Goal: Find specific page/section: Find specific page/section

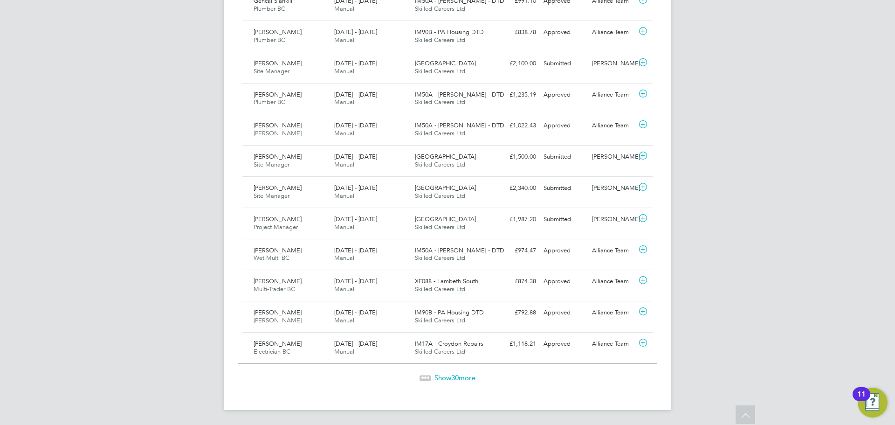
click at [441, 378] on span "Show 30 more" at bounding box center [454, 377] width 41 height 9
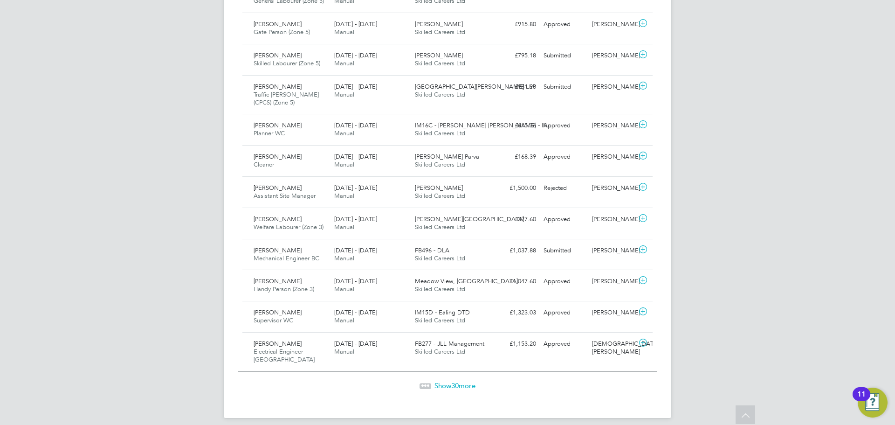
click at [452, 381] on span "30" at bounding box center [454, 385] width 7 height 9
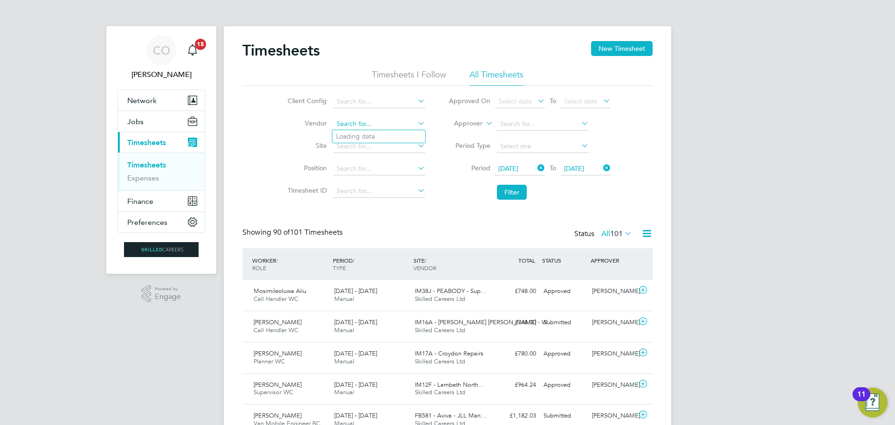
click at [364, 123] on input at bounding box center [379, 123] width 92 height 13
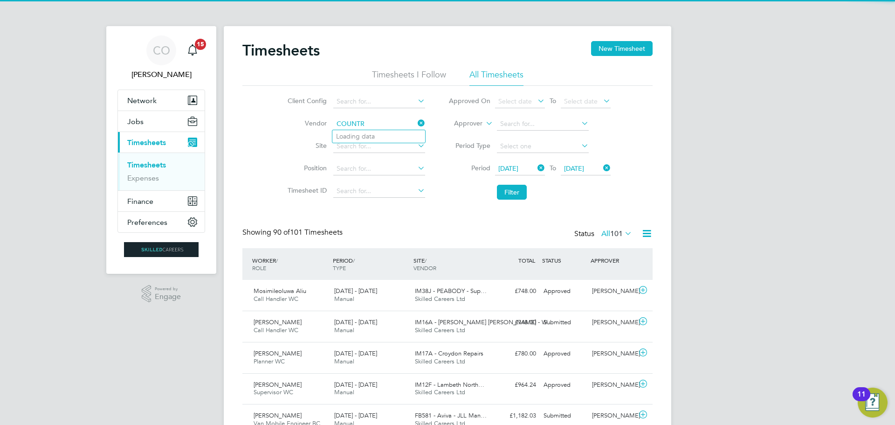
type input "COUNTRY"
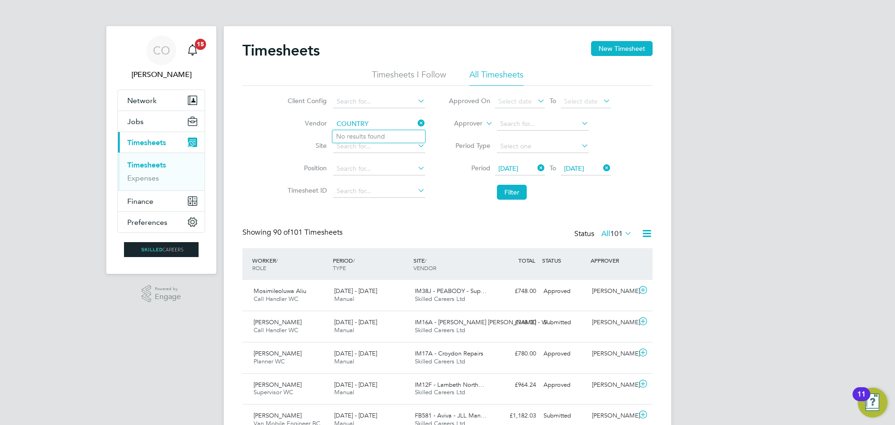
drag, startPoint x: 371, startPoint y: 118, endPoint x: 330, endPoint y: 76, distance: 58.7
click at [330, 76] on div "Timesheets I Follow All Timesheets Client Config Vendor COUNTRY Site Position T…" at bounding box center [447, 136] width 410 height 135
click at [372, 105] on input at bounding box center [379, 101] width 92 height 13
type input "Clapham Park (Metropolitan Countryside) LLP"
click at [416, 100] on icon at bounding box center [416, 100] width 0 height 13
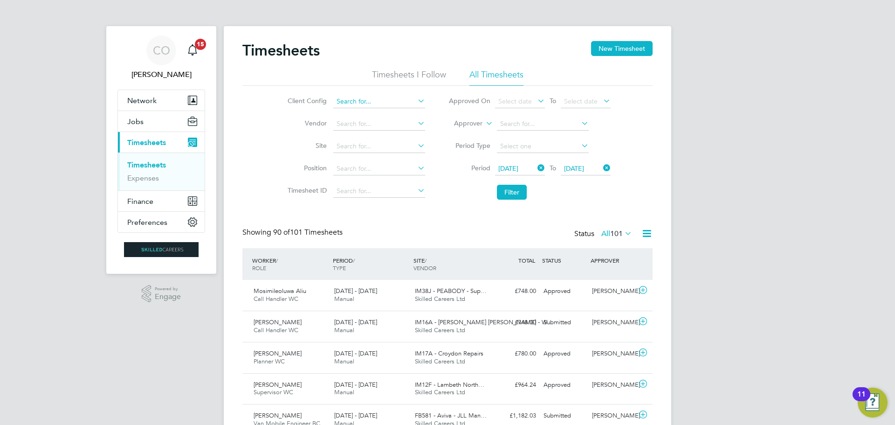
click at [393, 102] on input at bounding box center [379, 101] width 92 height 13
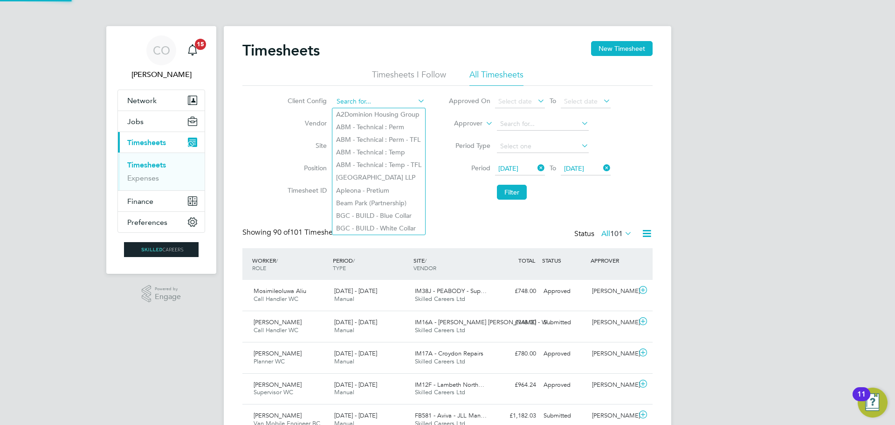
type input "O"
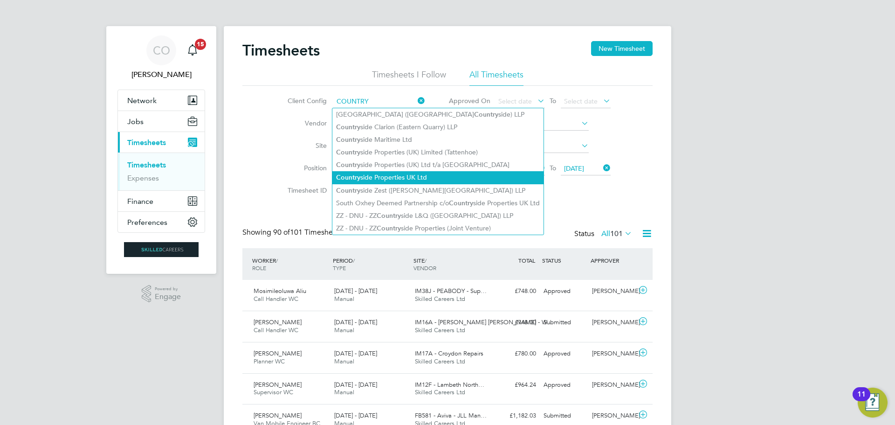
click at [376, 178] on li "Country side Properties UK Ltd" at bounding box center [437, 177] width 211 height 13
type input "Countryside Properties UK Ltd"
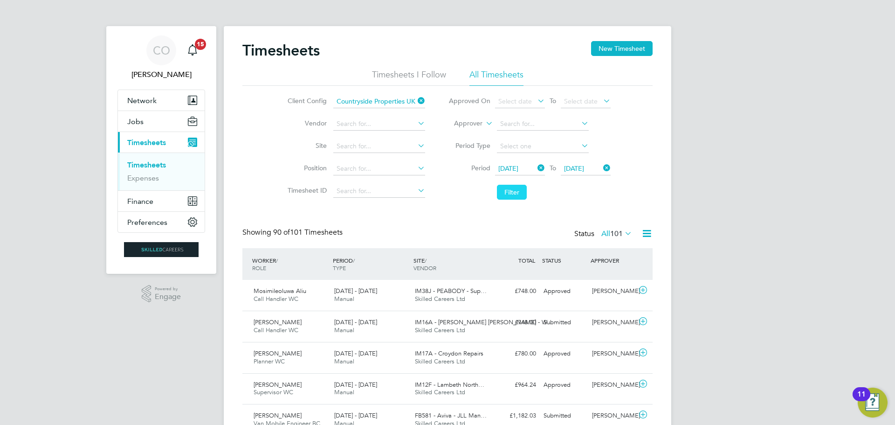
click at [507, 187] on button "Filter" at bounding box center [512, 192] width 30 height 15
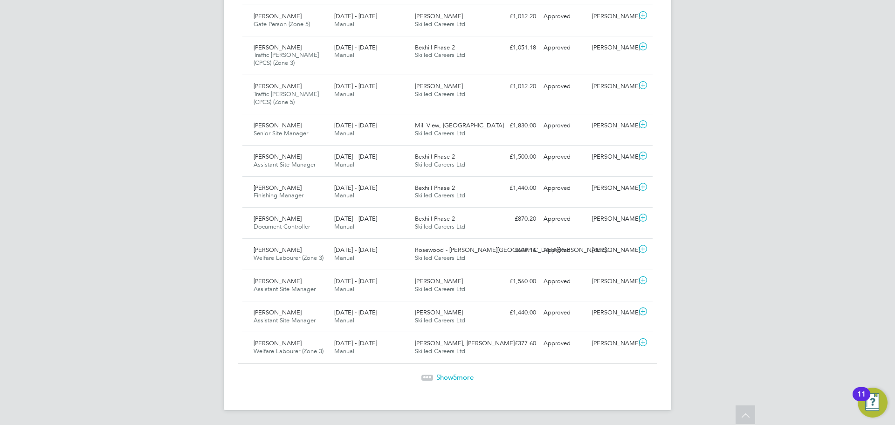
click at [448, 380] on span "Show 5 more" at bounding box center [454, 376] width 37 height 9
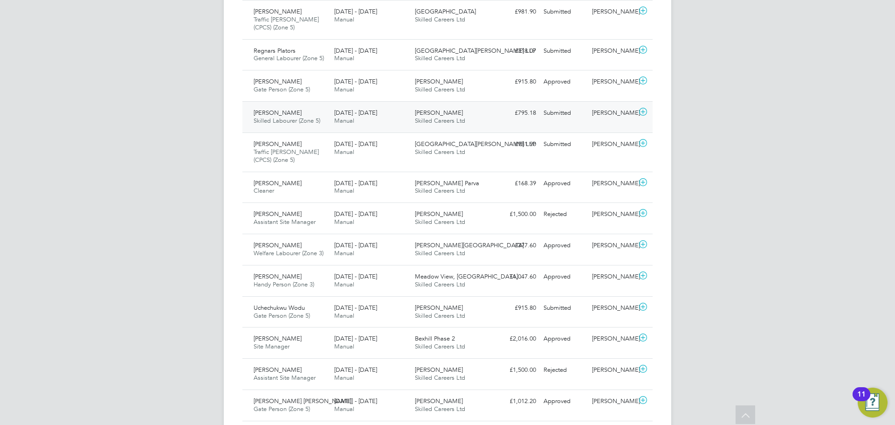
click at [284, 126] on div "Cara Jayes Skilled Labourer (Zone 5) 22 - 28 Sep 2025" at bounding box center [290, 116] width 81 height 23
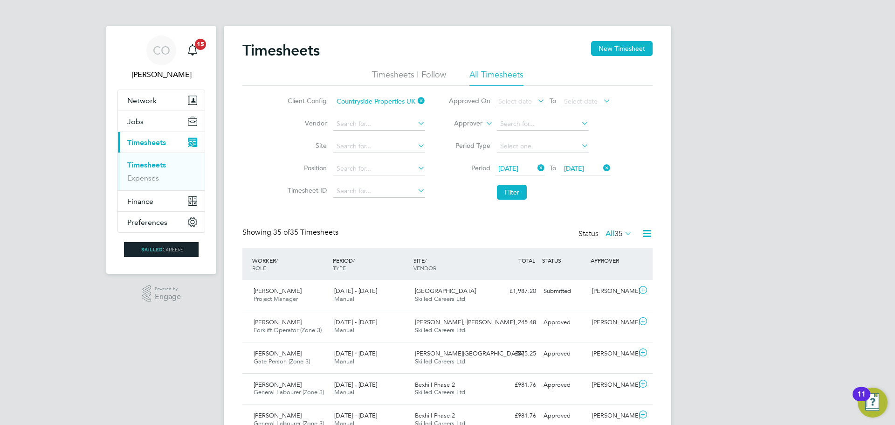
click at [536, 167] on icon at bounding box center [536, 167] width 0 height 13
click at [529, 163] on span "Select date" at bounding box center [520, 169] width 50 height 13
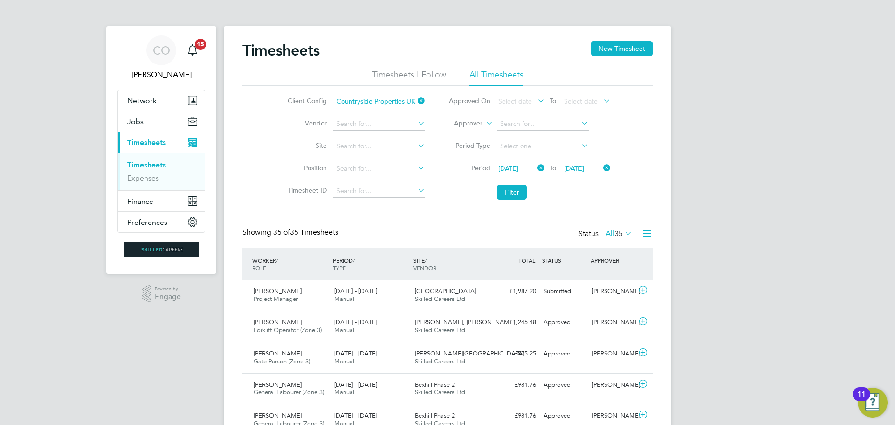
click at [601, 167] on icon at bounding box center [601, 167] width 0 height 13
click at [598, 173] on span "Select date" at bounding box center [586, 169] width 50 height 13
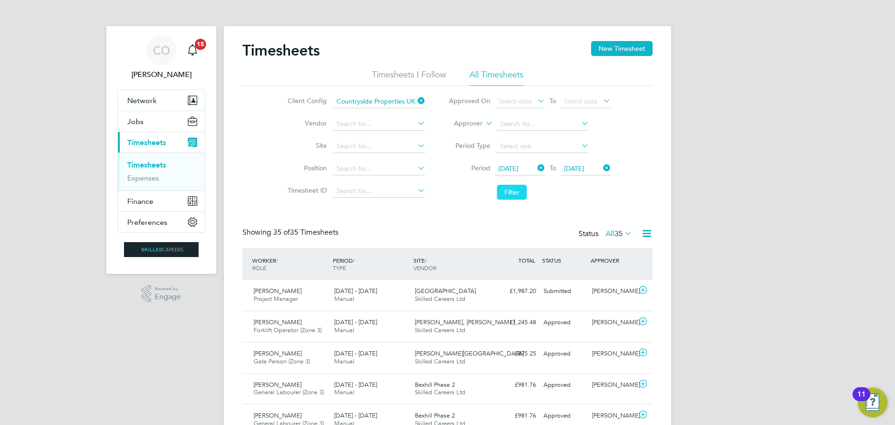
click at [516, 192] on button "Filter" at bounding box center [512, 192] width 30 height 15
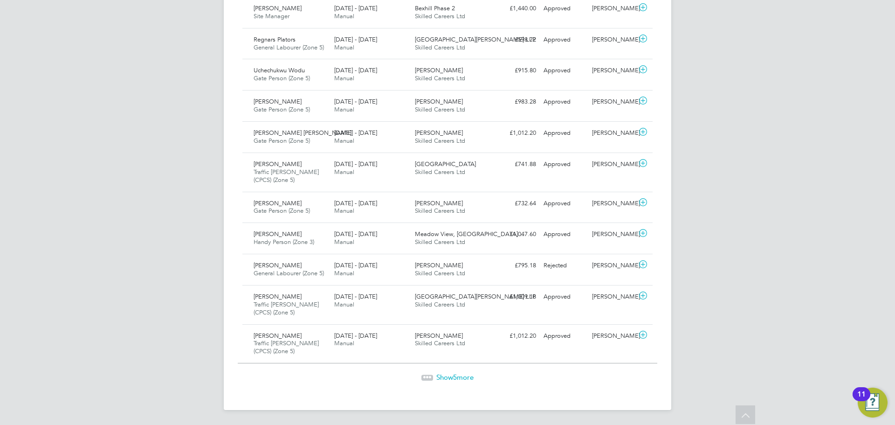
click at [451, 376] on span "Show 5 more" at bounding box center [454, 376] width 37 height 9
